Goal: Transaction & Acquisition: Purchase product/service

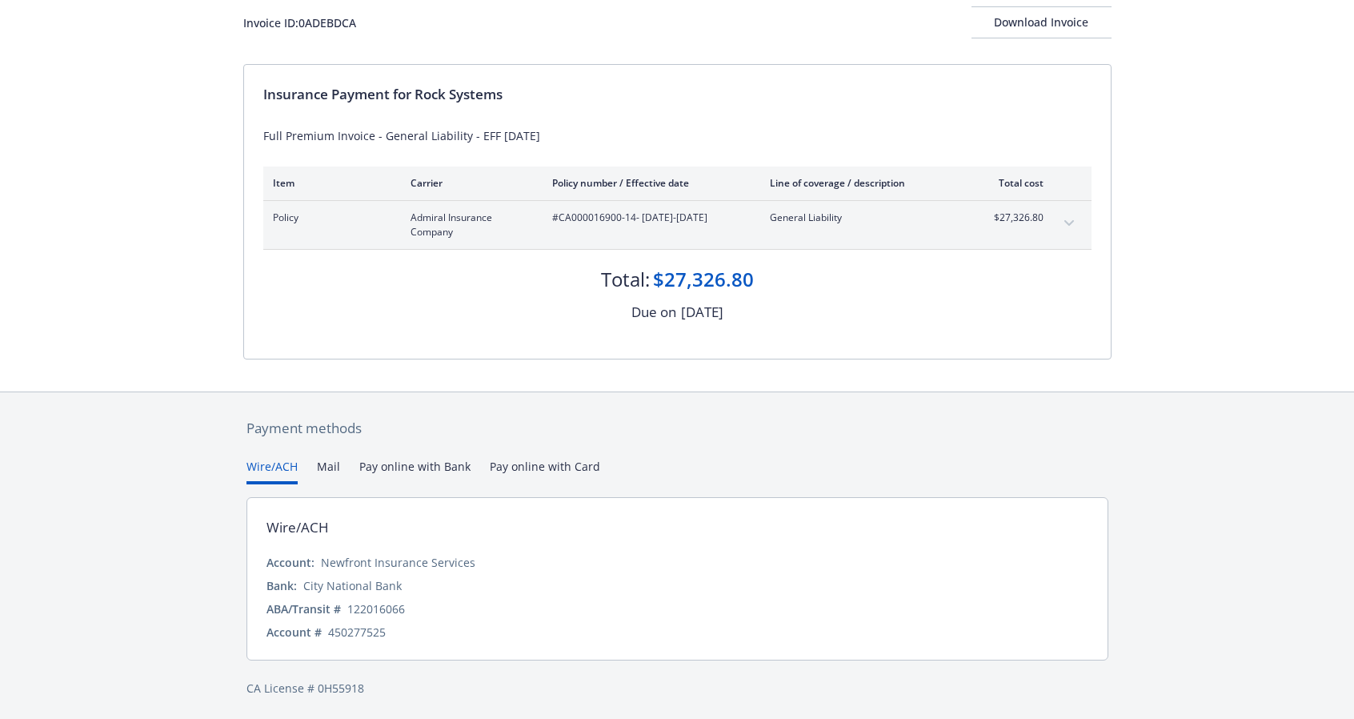
scroll to position [104, 0]
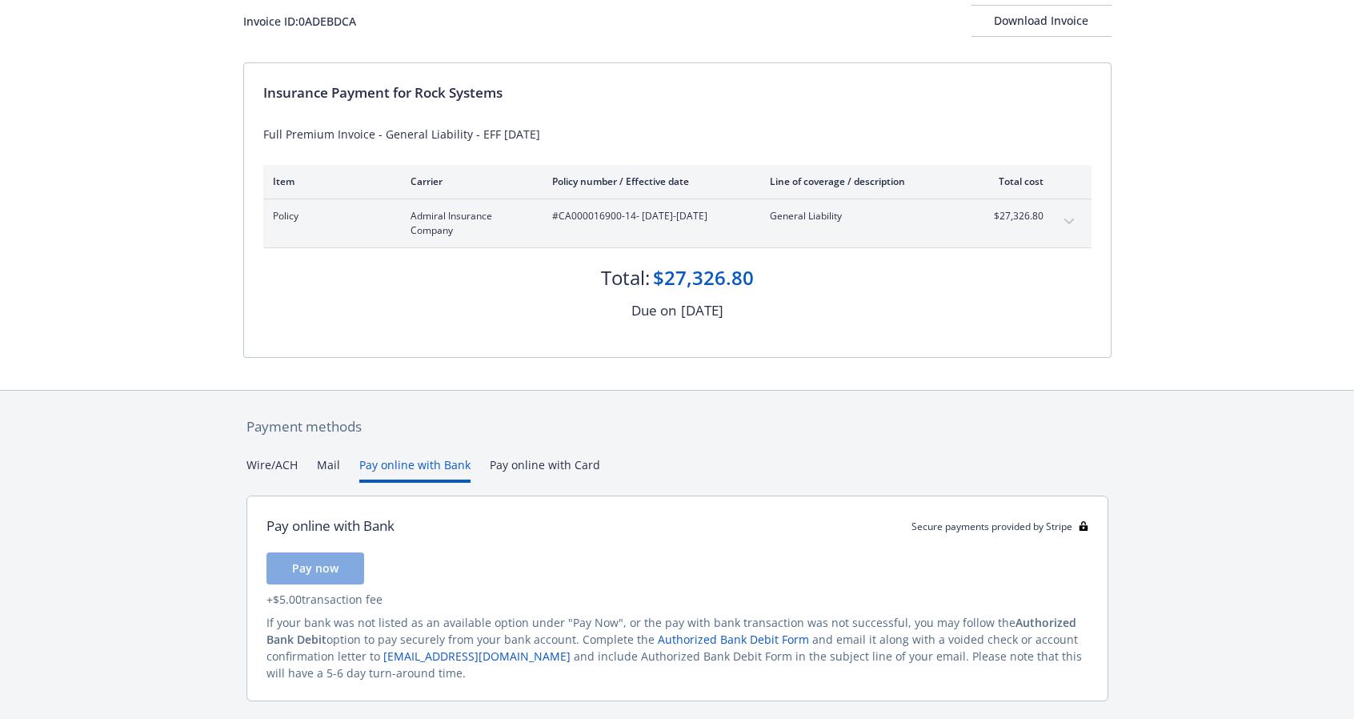
click at [431, 463] on button "Pay online with Bank" at bounding box center [414, 469] width 111 height 26
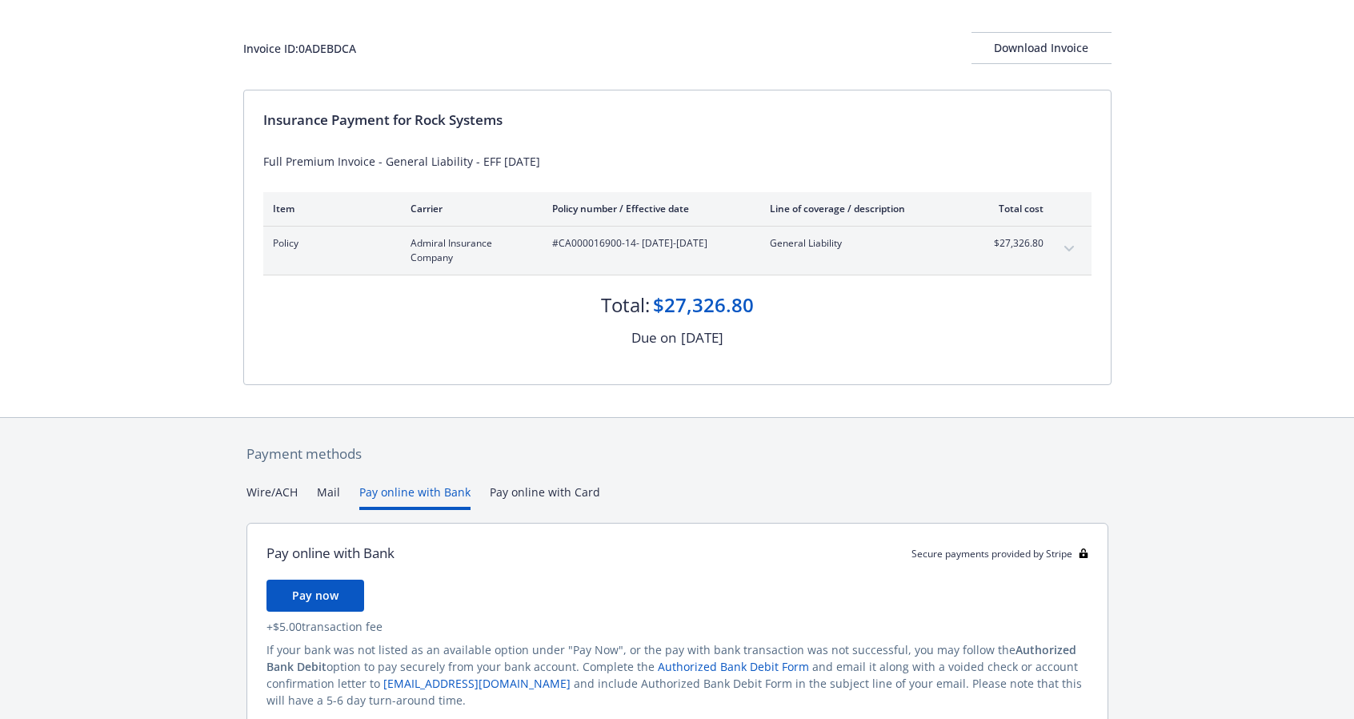
scroll to position [0, 0]
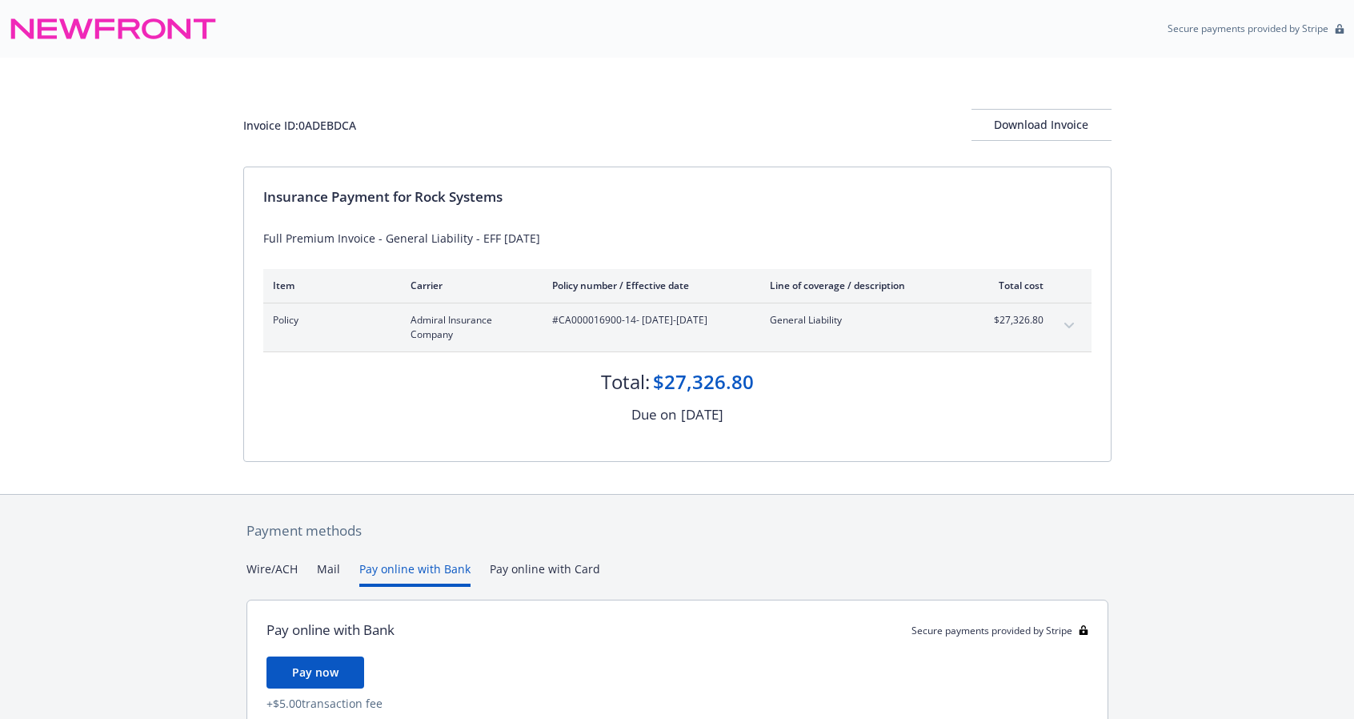
click at [799, 566] on div "Wire/ACH Mail Pay online with Bank Pay online with Card" at bounding box center [678, 573] width 862 height 26
click at [597, 325] on span "#CA000016900-14 - [DATE]-[DATE]" at bounding box center [648, 320] width 192 height 14
click at [999, 122] on div "Download Invoice" at bounding box center [1042, 125] width 140 height 30
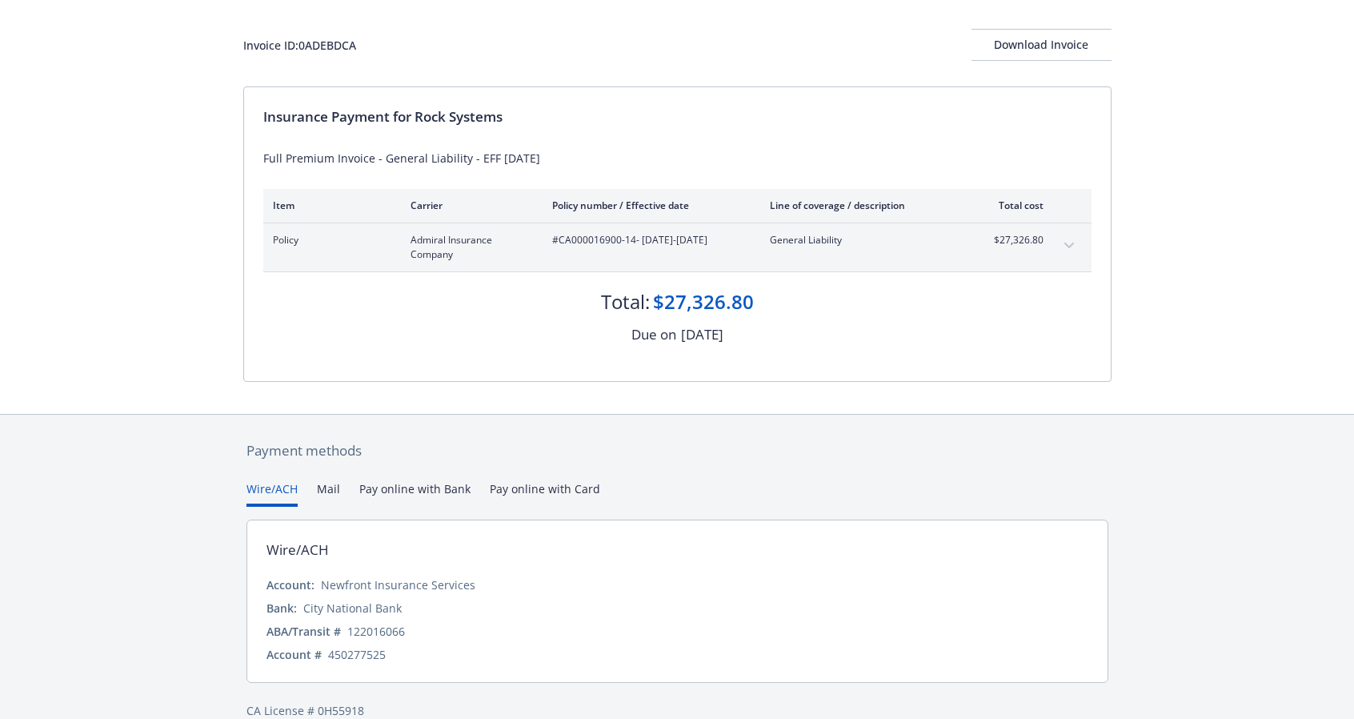
scroll to position [104, 0]
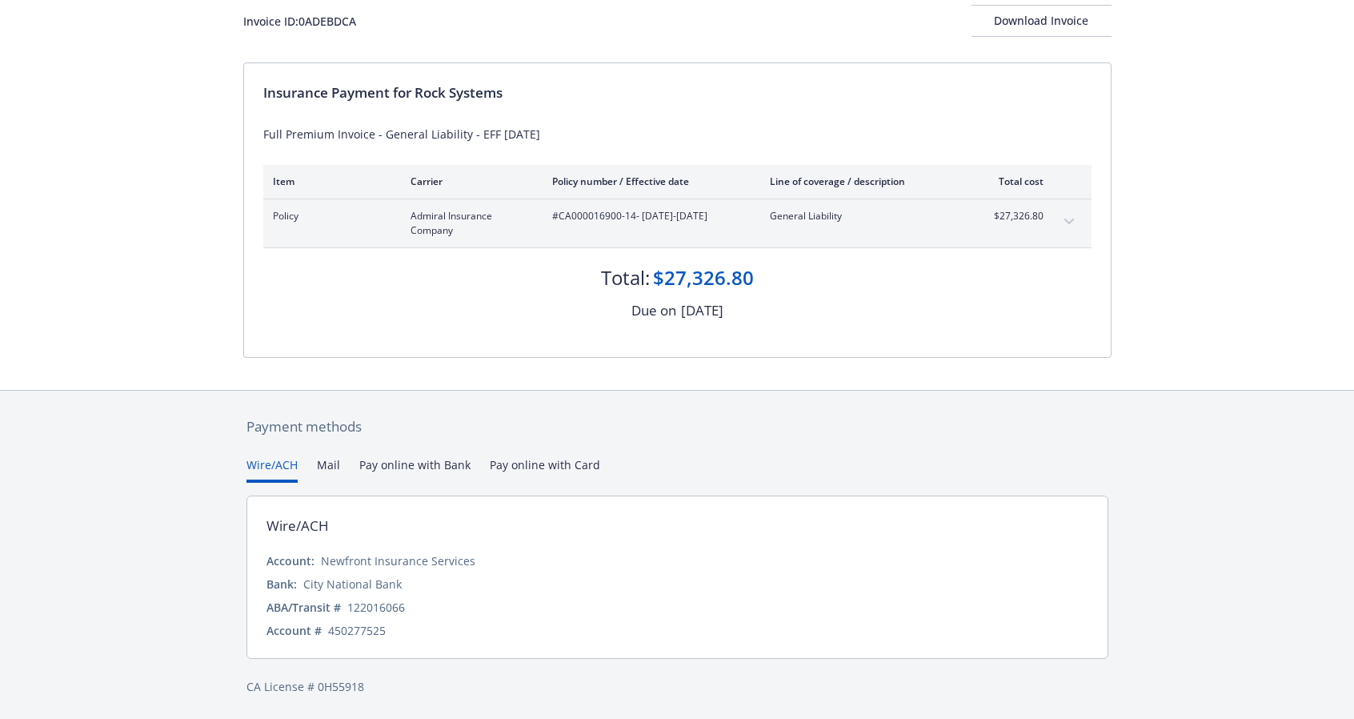
click at [406, 470] on button "Pay online with Bank" at bounding box center [414, 469] width 111 height 26
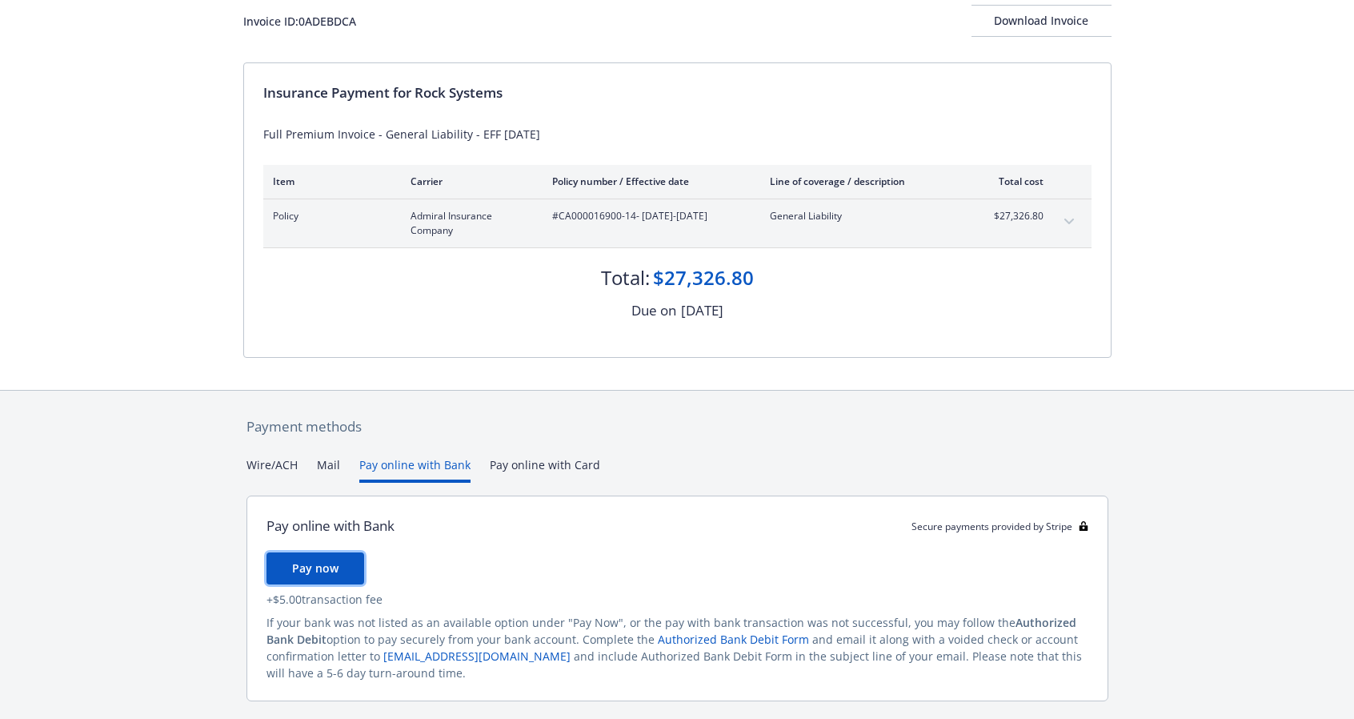
click at [320, 570] on span "Pay now" at bounding box center [315, 567] width 46 height 15
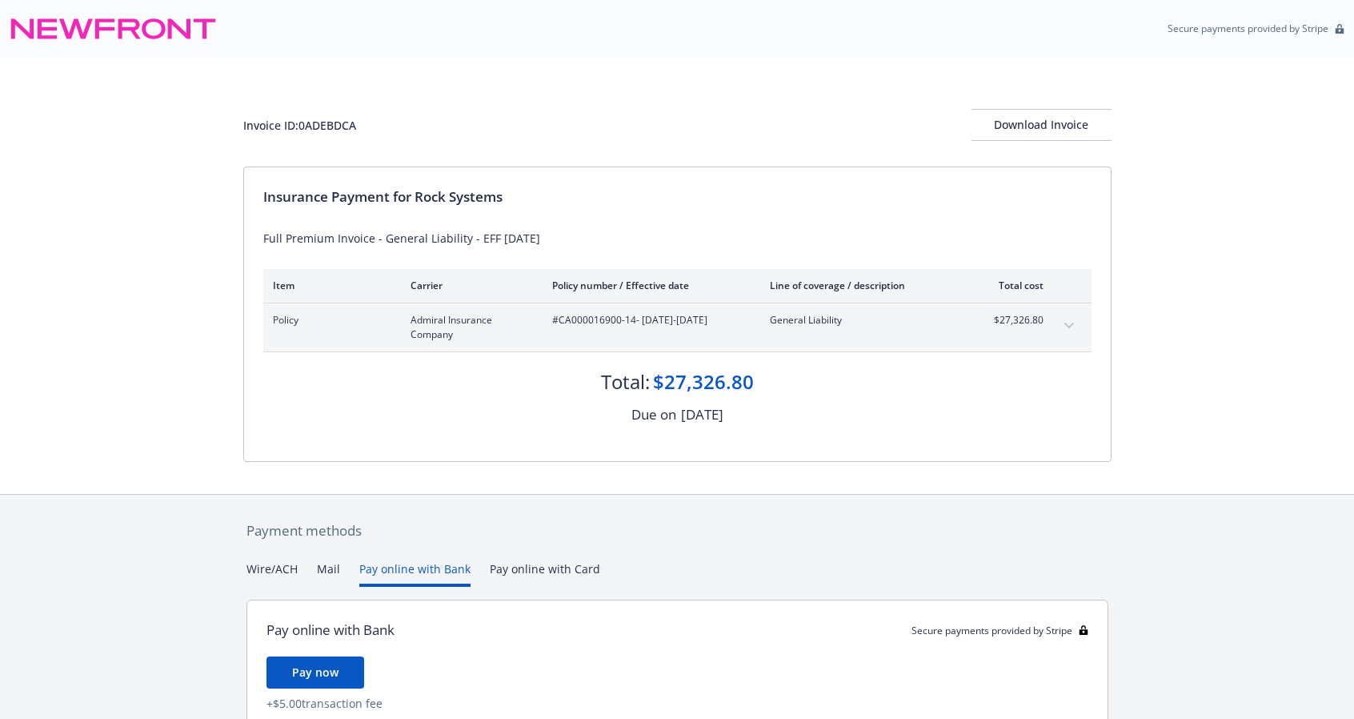
click at [284, 572] on button "Wire/ACH" at bounding box center [272, 573] width 51 height 26
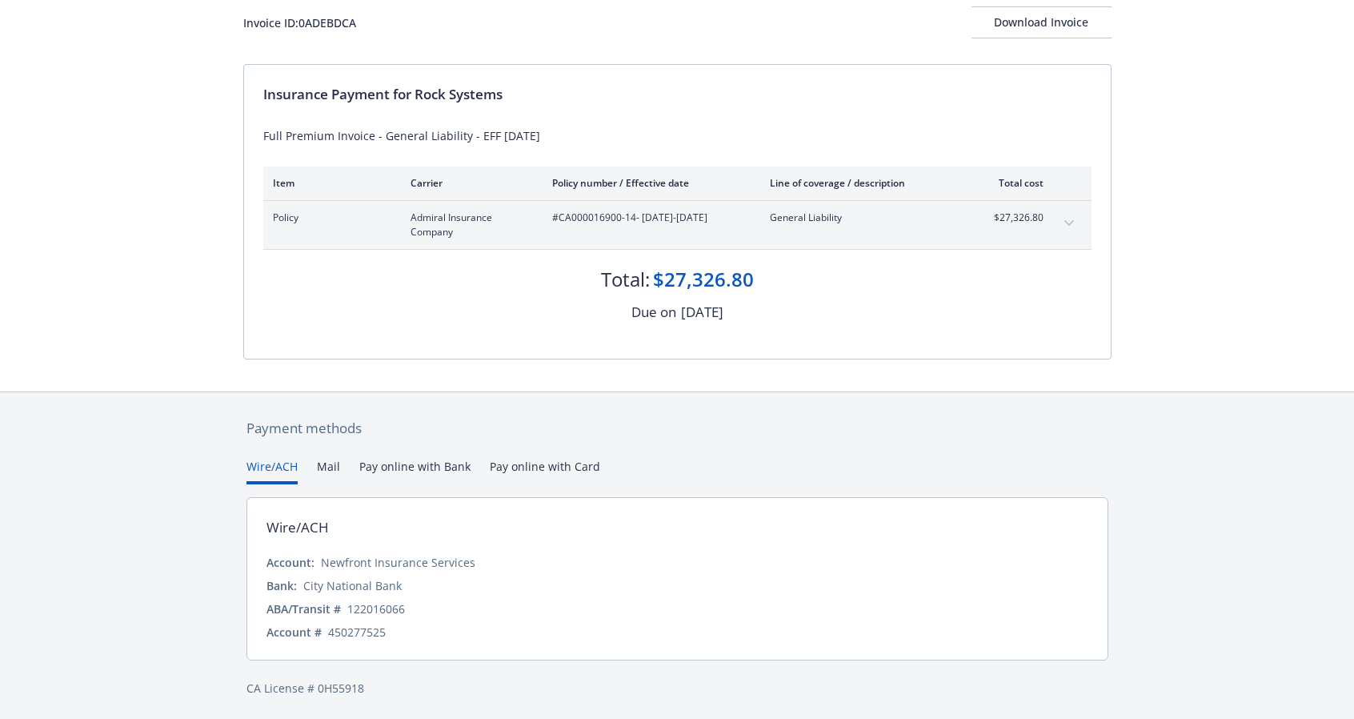
scroll to position [104, 0]
click at [385, 466] on button "Pay online with Bank" at bounding box center [414, 469] width 111 height 26
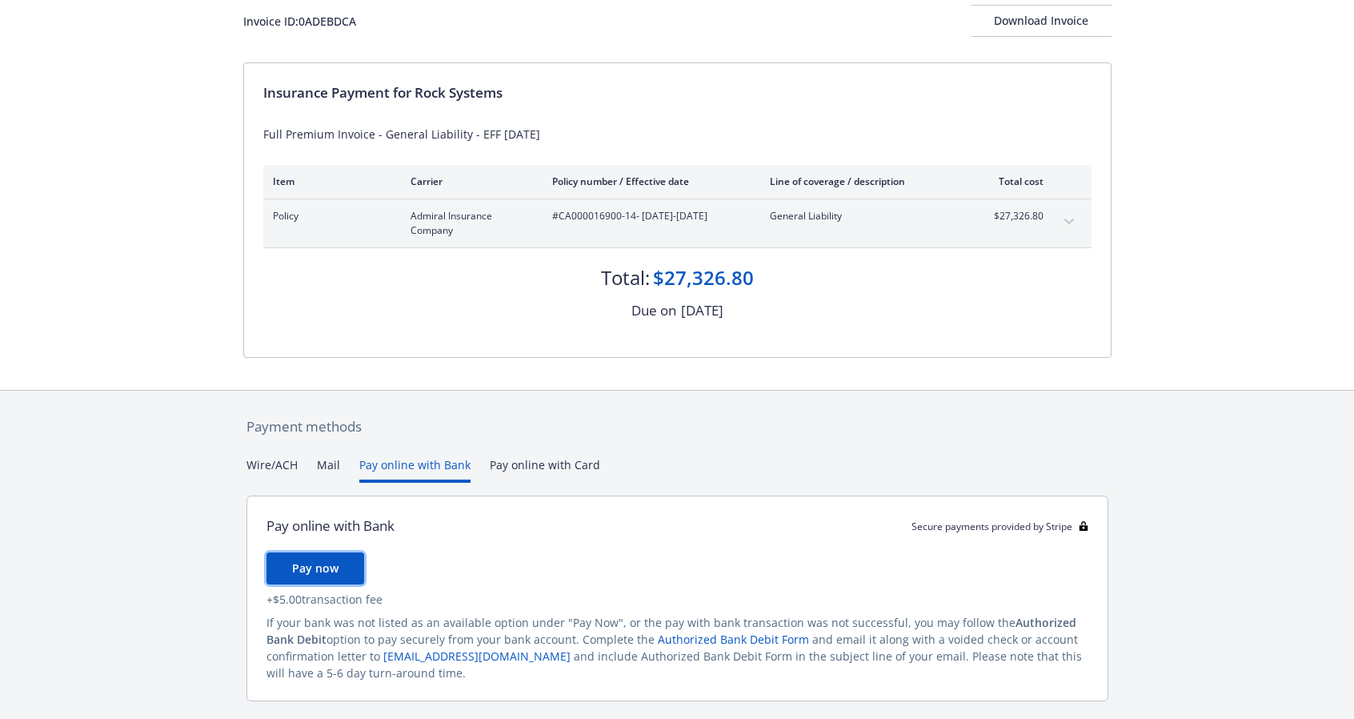
click at [324, 560] on span "Pay now" at bounding box center [315, 567] width 46 height 15
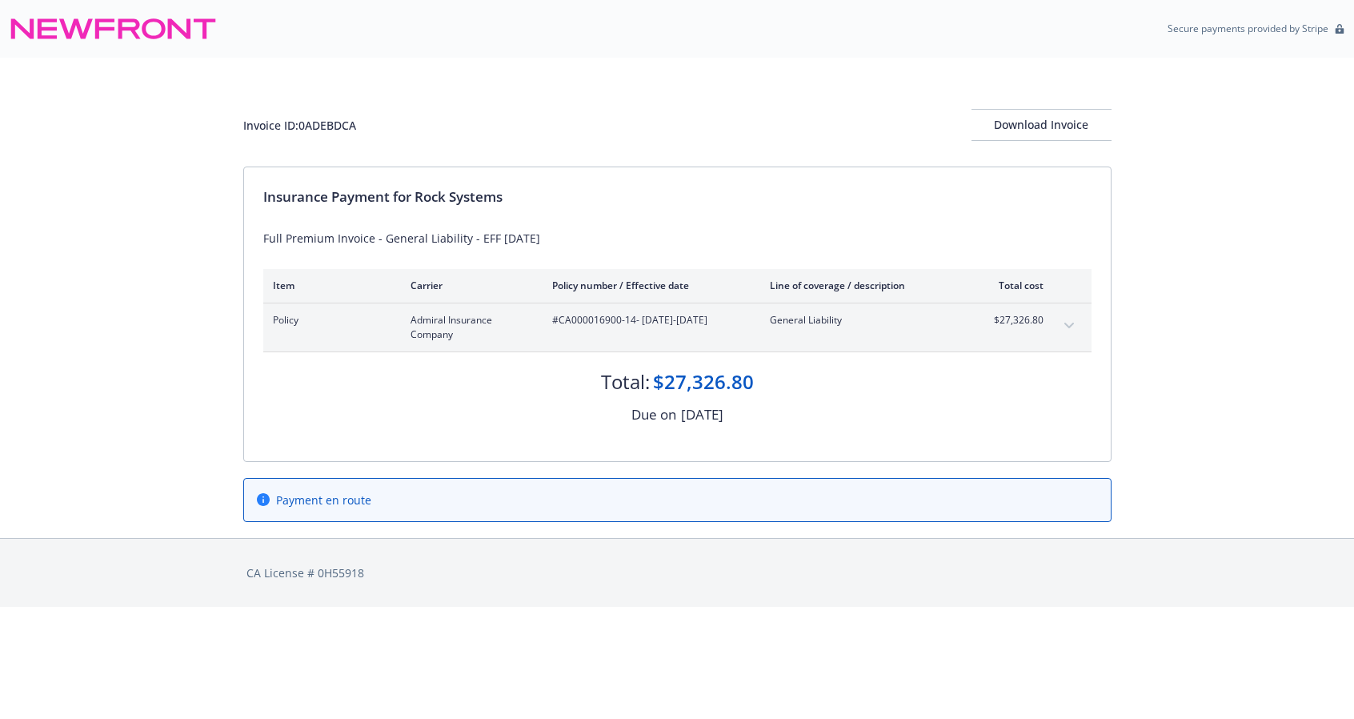
scroll to position [0, 0]
click at [267, 497] on icon at bounding box center [269, 499] width 13 height 13
click at [339, 500] on span "Payment en route" at bounding box center [329, 500] width 95 height 17
click at [376, 502] on div "Payment en route" at bounding box center [683, 500] width 841 height 17
click at [1074, 323] on icon "expand content" at bounding box center [1075, 326] width 10 height 6
